Goal: Book appointment/travel/reservation

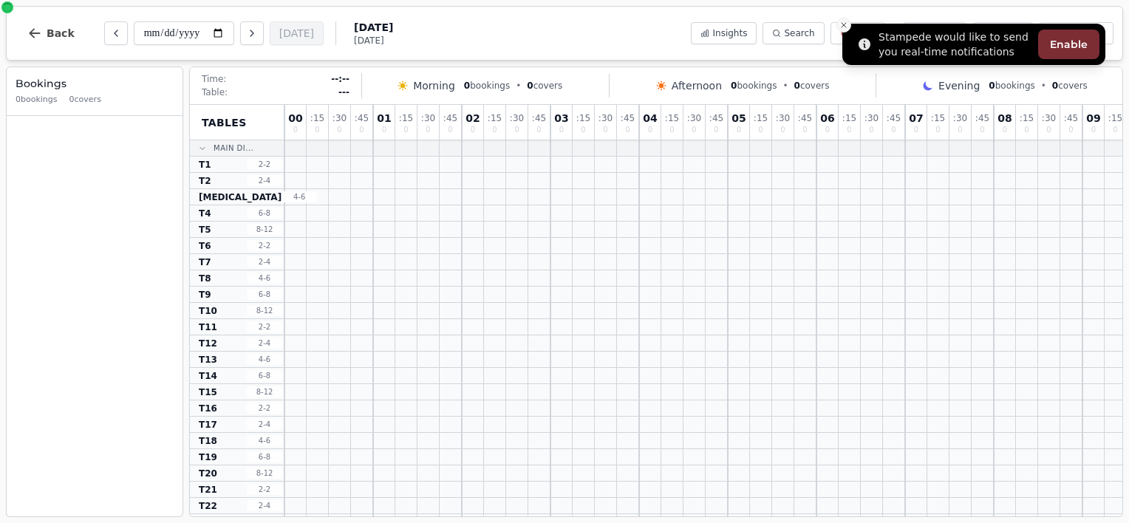
click at [845, 24] on line "Close toast" at bounding box center [844, 25] width 4 height 4
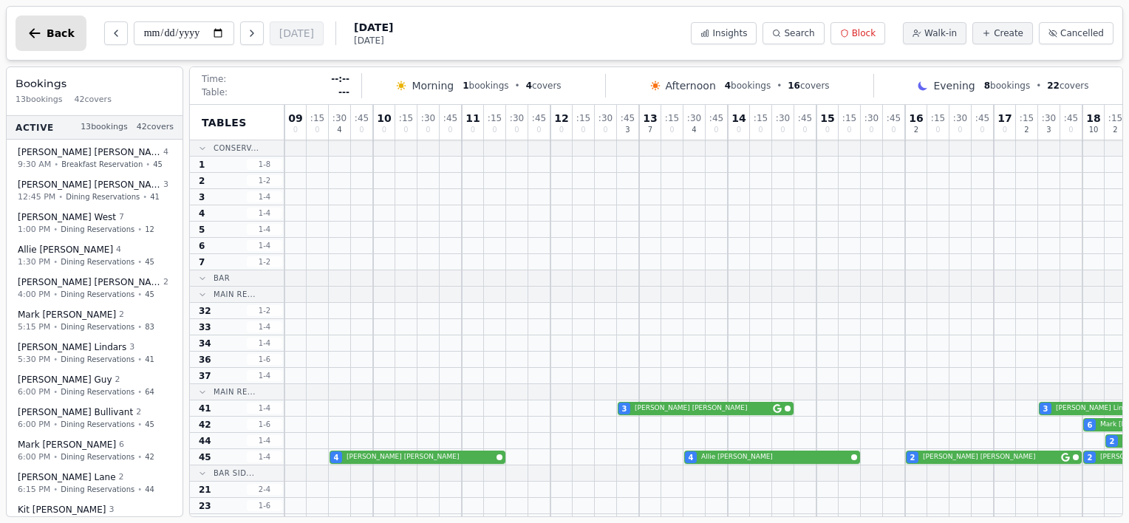
click at [51, 31] on span "Back" at bounding box center [61, 33] width 28 height 10
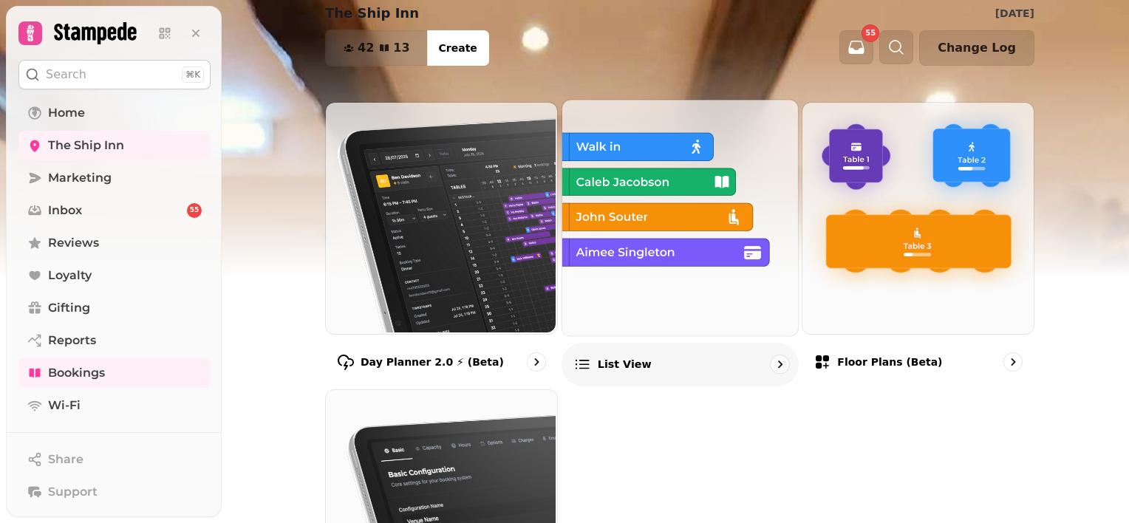
scroll to position [75, 0]
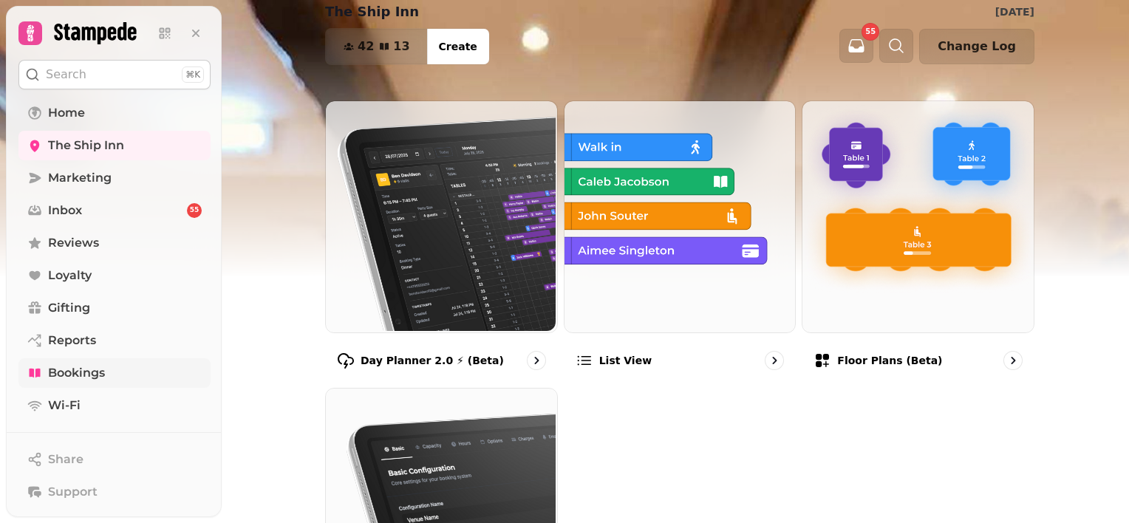
click at [77, 371] on span "Bookings" at bounding box center [76, 373] width 57 height 18
click at [384, 45] on div "13" at bounding box center [395, 47] width 30 height 12
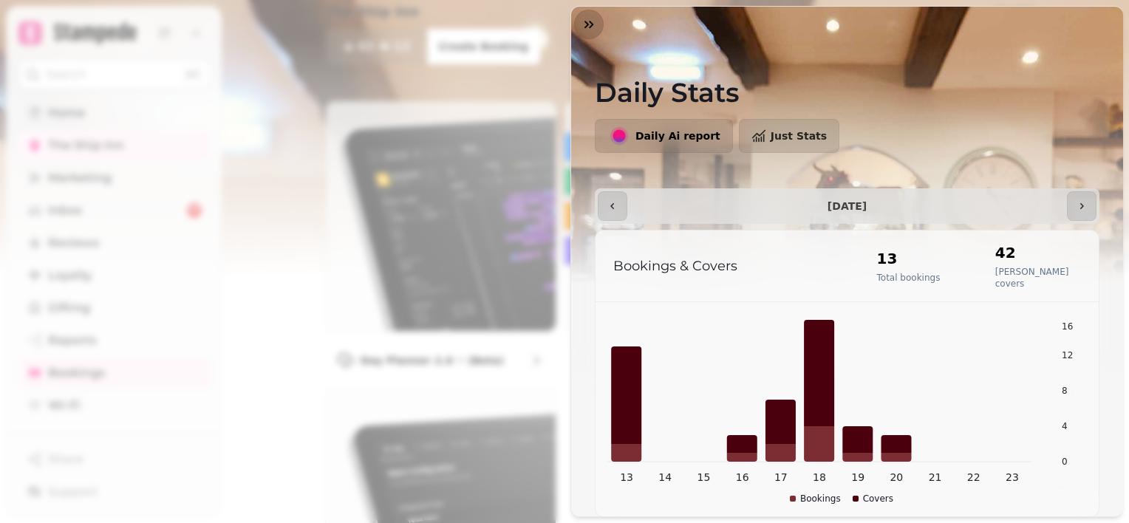
click at [576, 30] on button "button" at bounding box center [589, 25] width 30 height 30
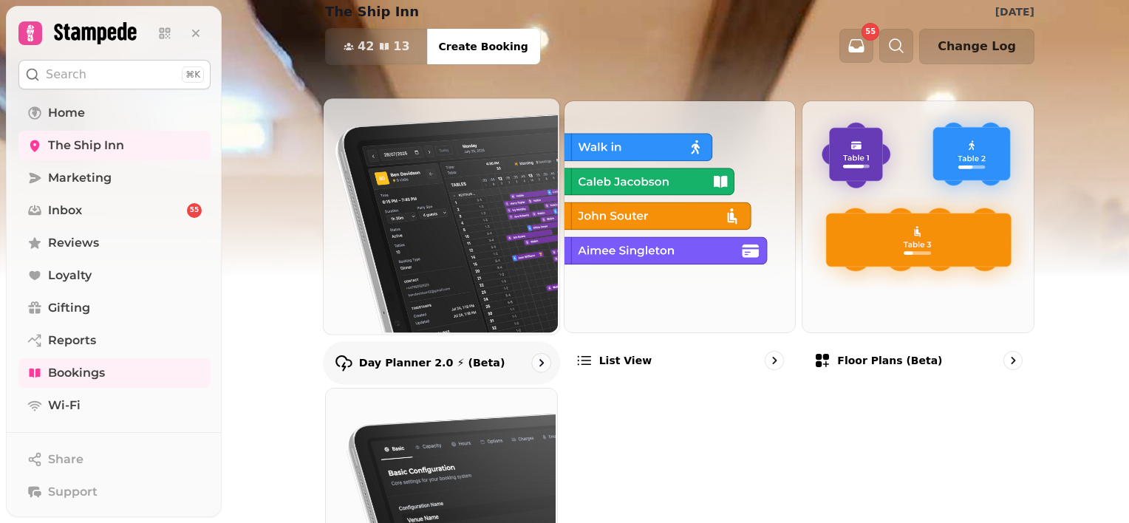
click at [534, 365] on icon "go to" at bounding box center [541, 363] width 15 height 15
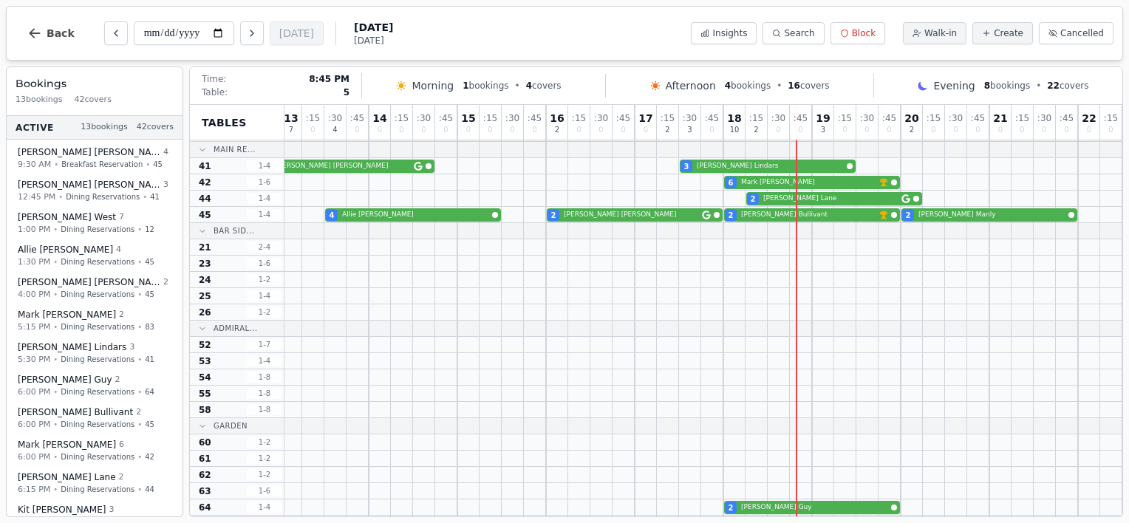
scroll to position [50, 370]
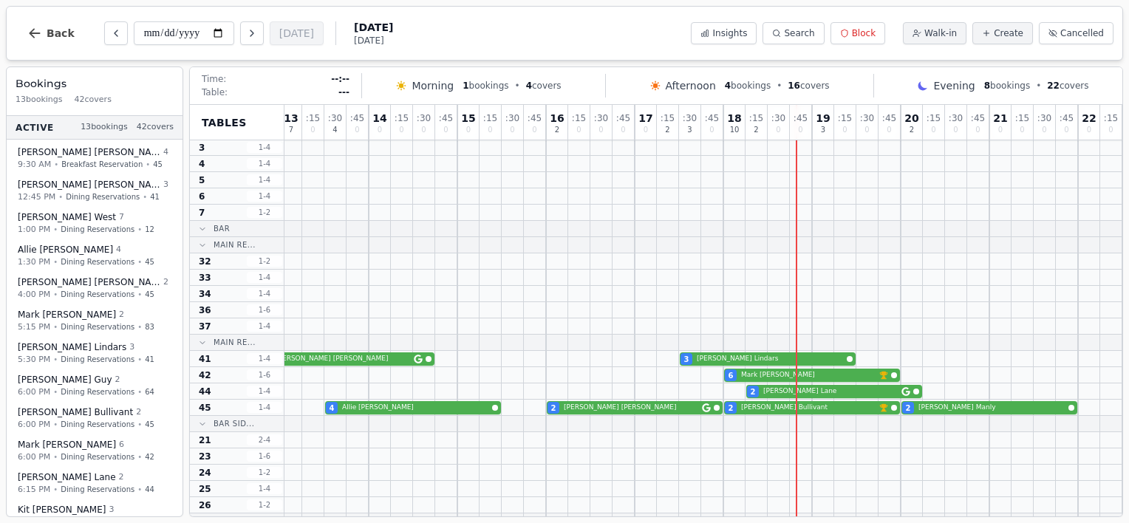
click at [245, 20] on div "**********" at bounding box center [205, 33] width 378 height 35
click at [251, 24] on button "Next day" at bounding box center [252, 33] width 24 height 24
type input "**********"
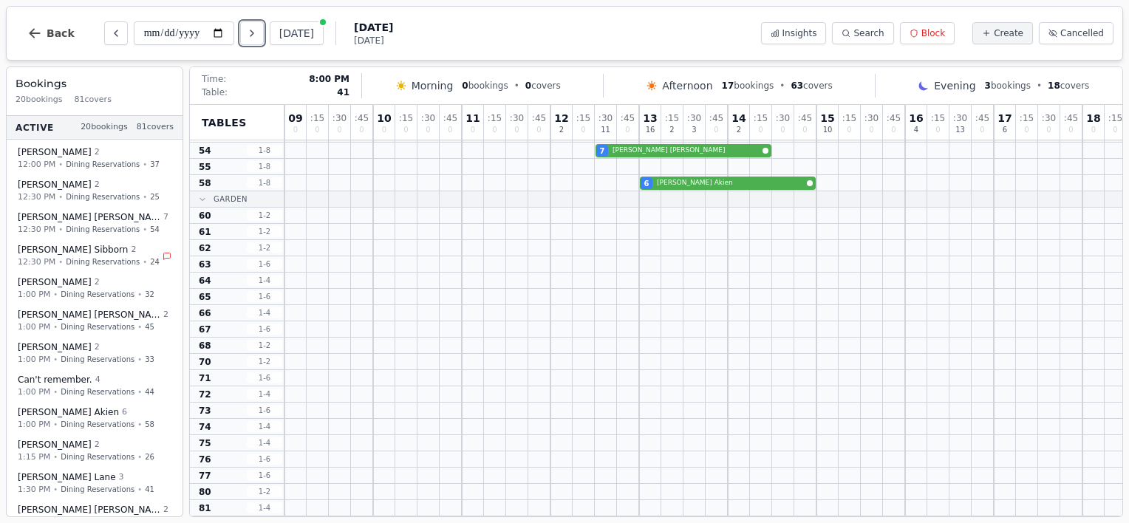
scroll to position [186, 0]
